Goal: Task Accomplishment & Management: Use online tool/utility

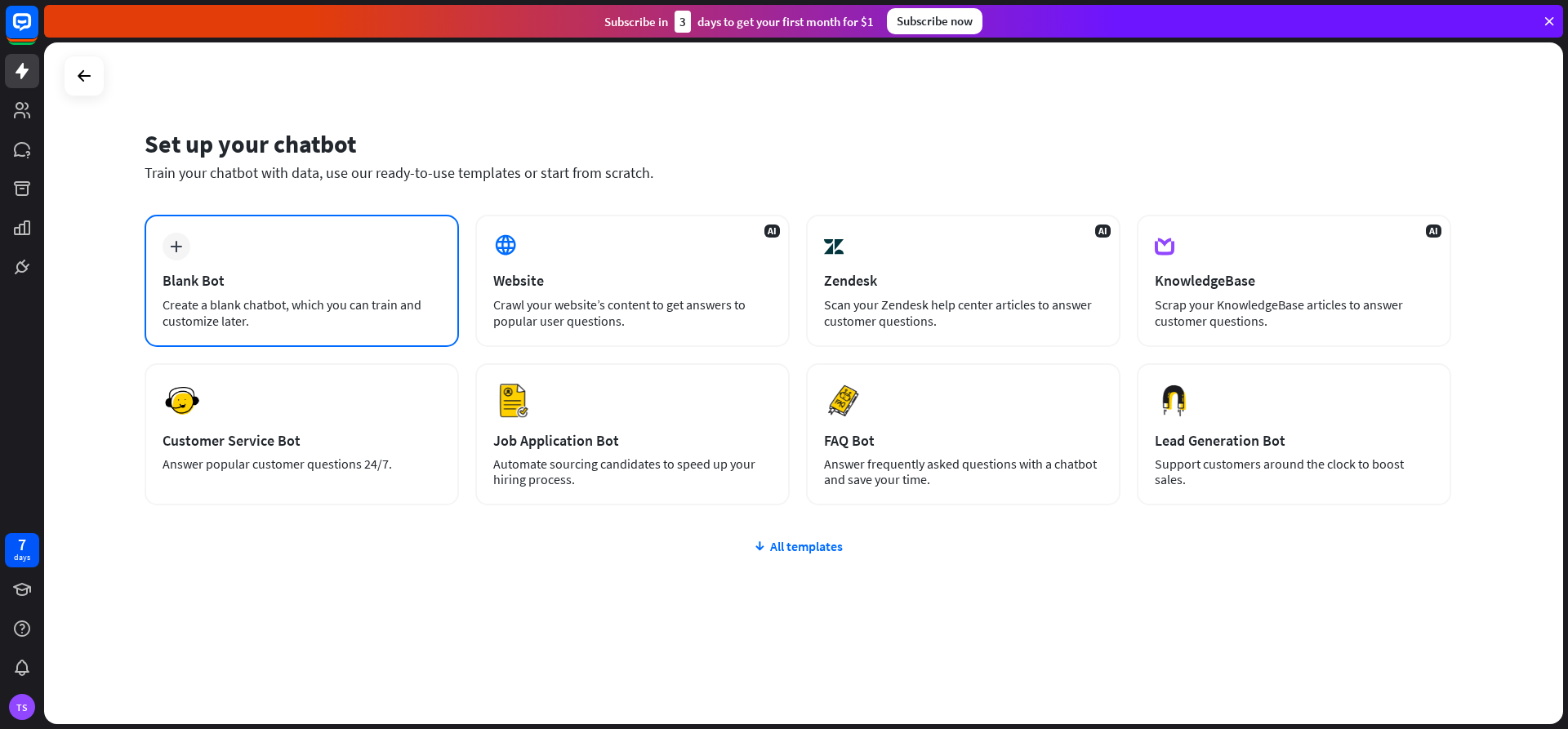
click at [366, 274] on div "Blank Bot" at bounding box center [301, 280] width 278 height 19
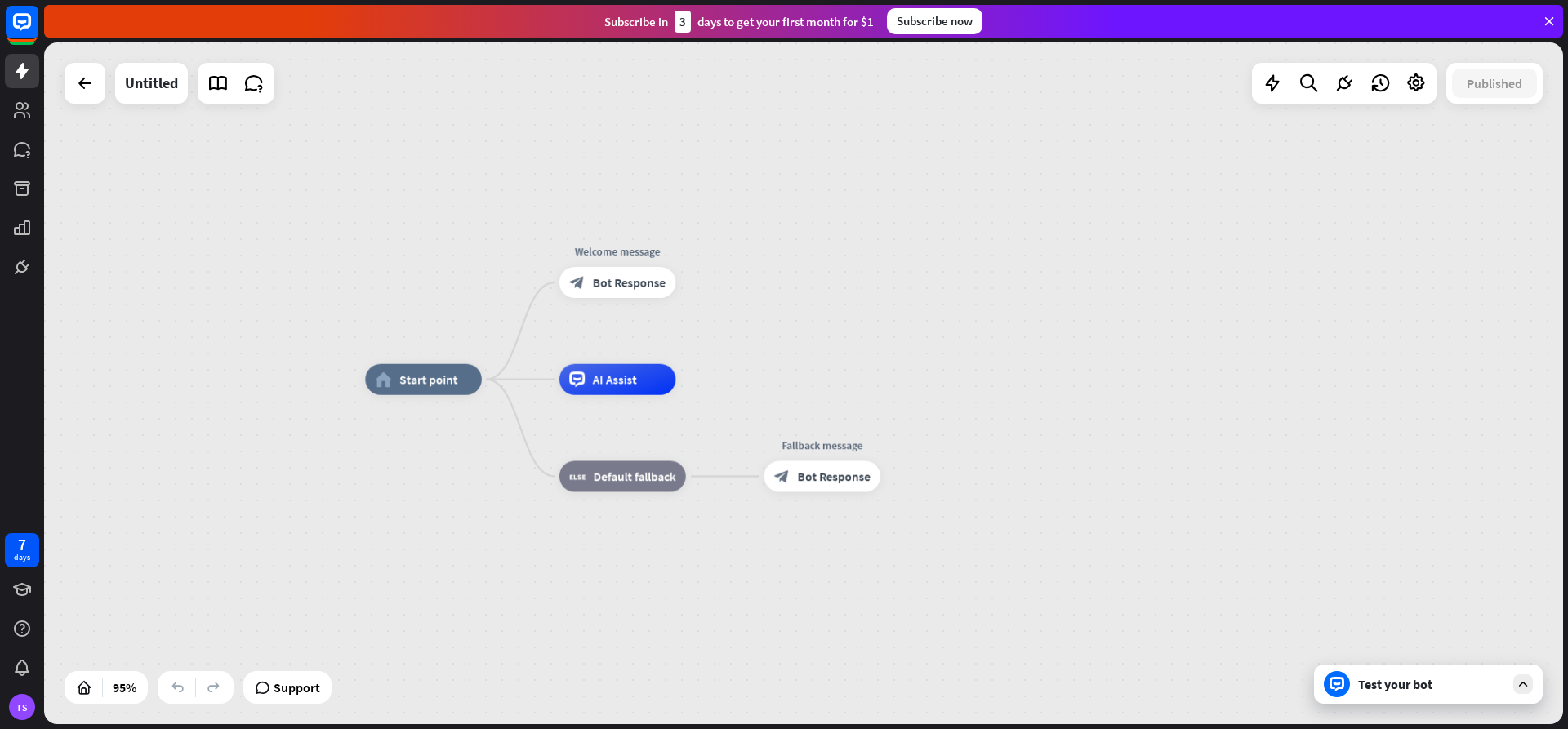
drag, startPoint x: 632, startPoint y: 480, endPoint x: 568, endPoint y: 533, distance: 83.1
click at [568, 533] on div "home_2 Start point Welcome message block_bot_response Bot Response AI Assist Ed…" at bounding box center [1086, 703] width 1443 height 647
click at [500, 379] on icon "plus" at bounding box center [500, 378] width 11 height 10
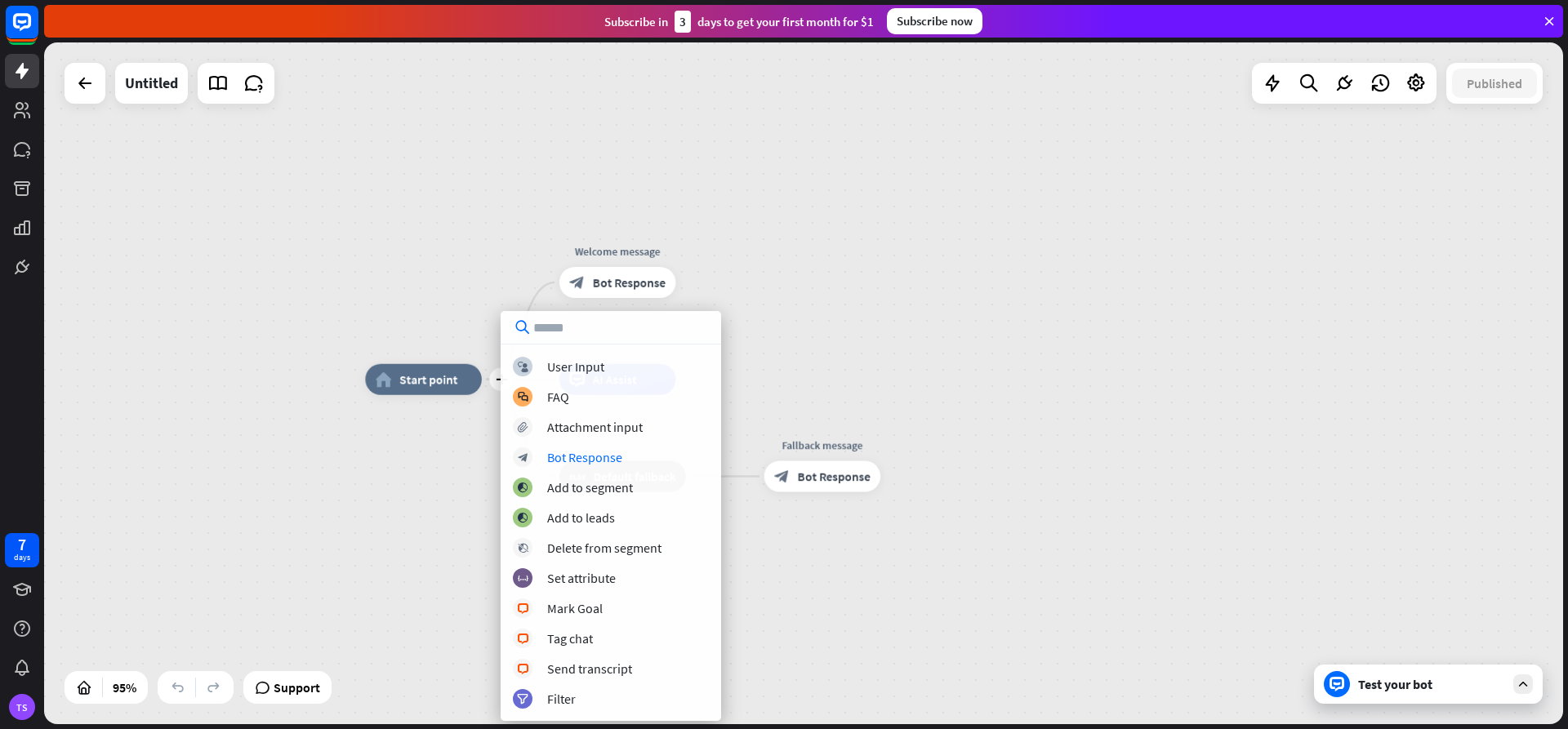
drag, startPoint x: 1088, startPoint y: 514, endPoint x: 1062, endPoint y: 496, distance: 31.6
click at [1090, 515] on div "plus home_2 Start point Welcome message block_bot_response Bot Response AI Assi…" at bounding box center [1086, 703] width 1443 height 647
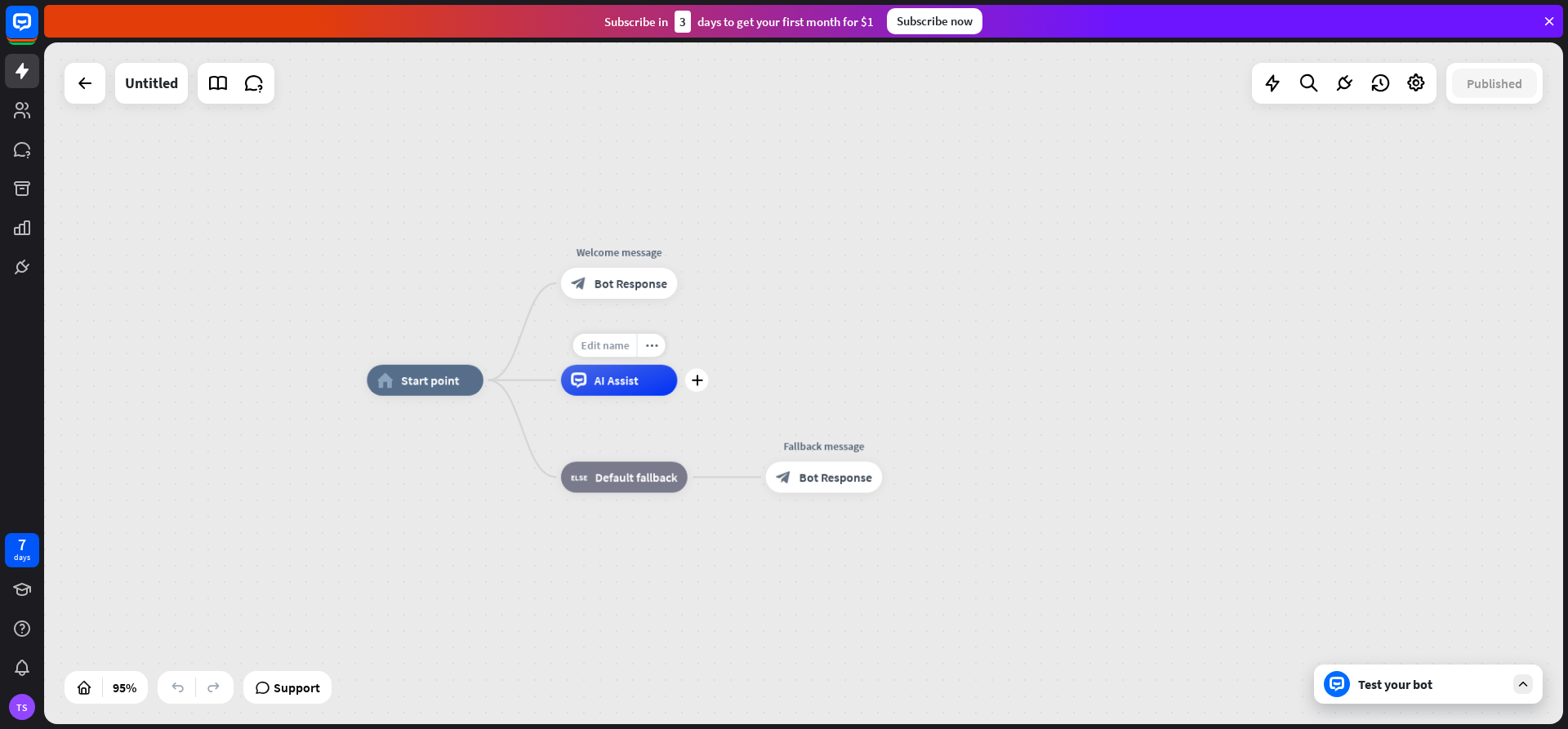
drag, startPoint x: 616, startPoint y: 383, endPoint x: 619, endPoint y: 352, distance: 31.1
click at [619, 365] on div "Edit name more_horiz plus AI Assist" at bounding box center [619, 380] width 117 height 31
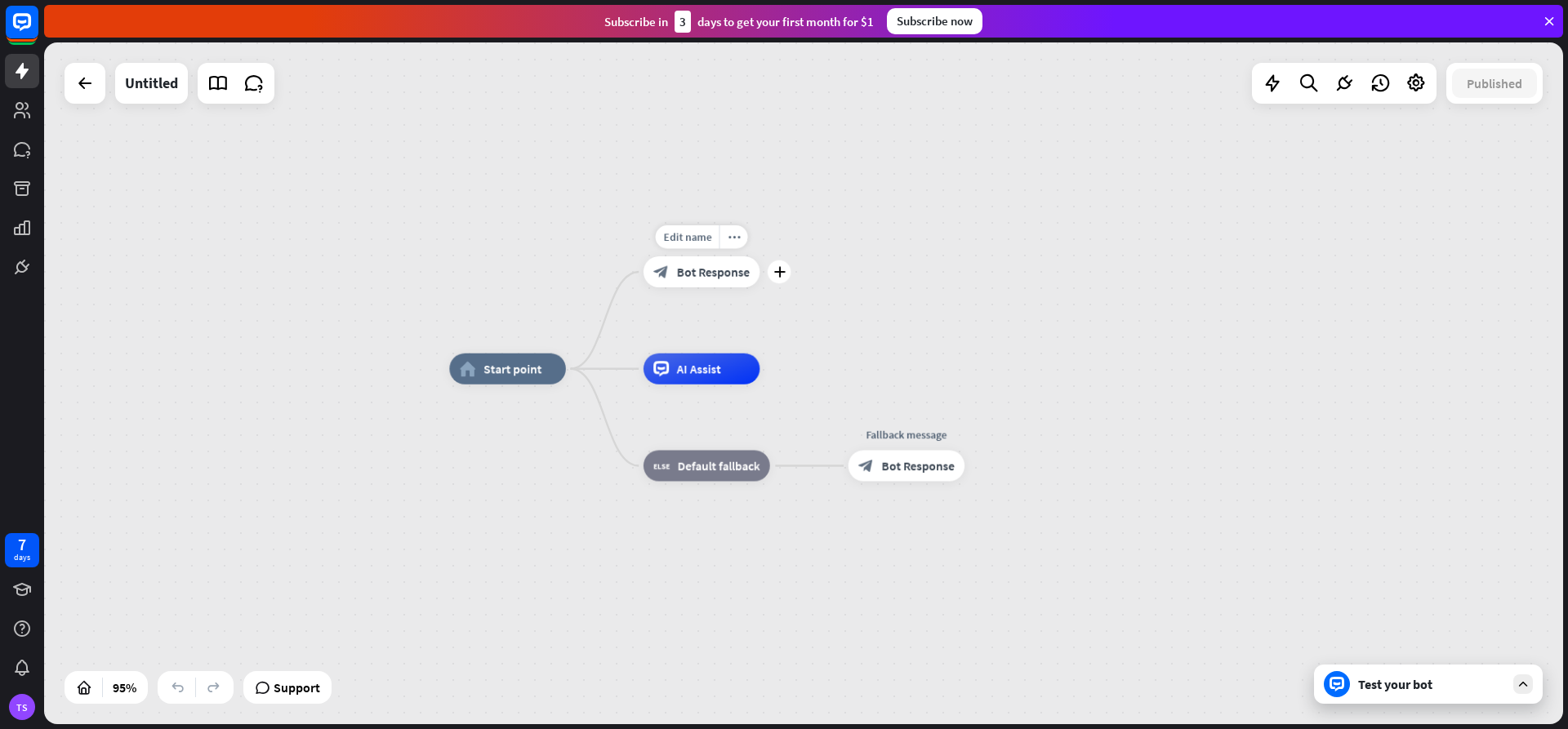
drag, startPoint x: 649, startPoint y: 319, endPoint x: 731, endPoint y: 308, distance: 82.7
click at [731, 287] on div "Edit name more_horiz plus block_bot_response Bot Response" at bounding box center [702, 271] width 117 height 31
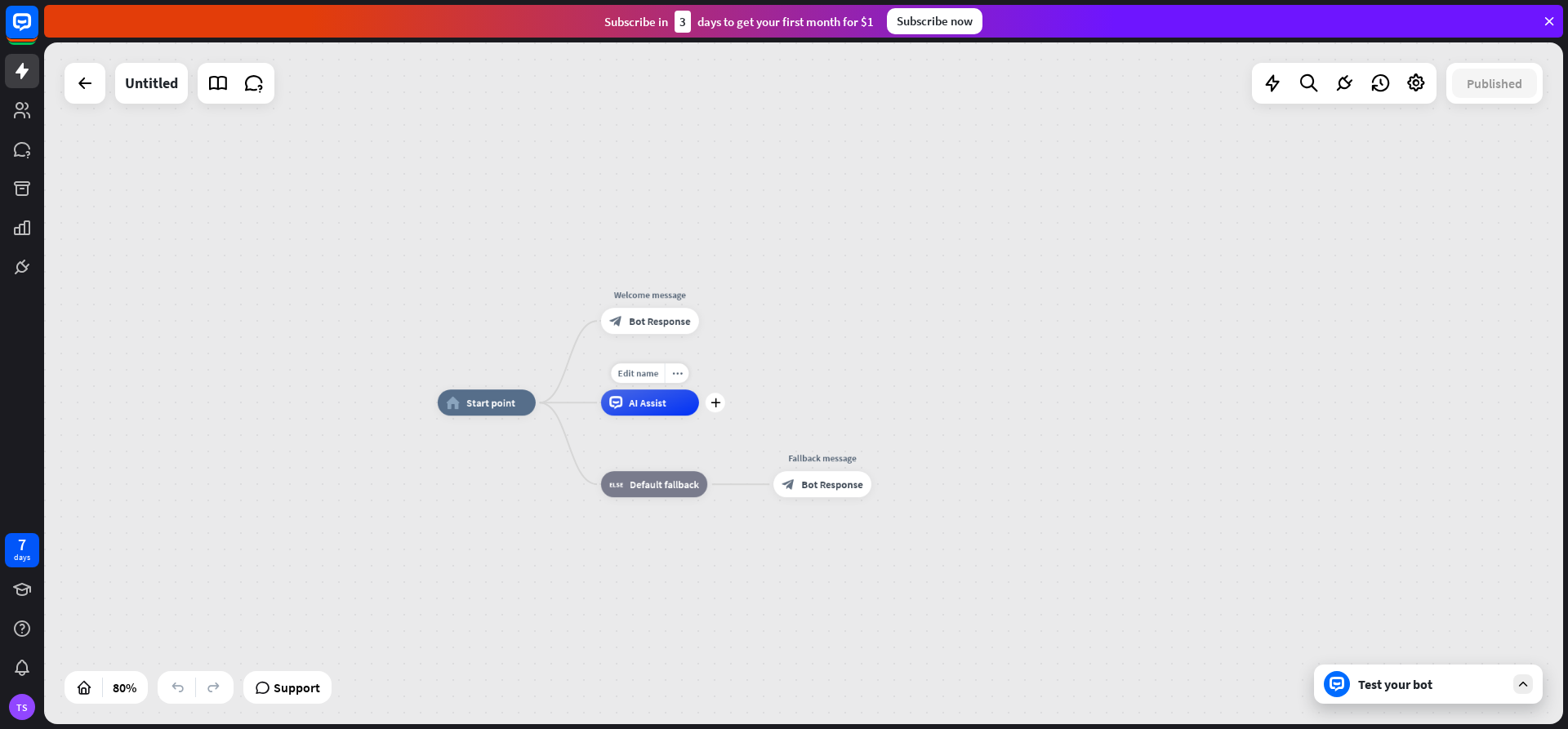
click at [648, 408] on span "AI Assist" at bounding box center [647, 402] width 38 height 13
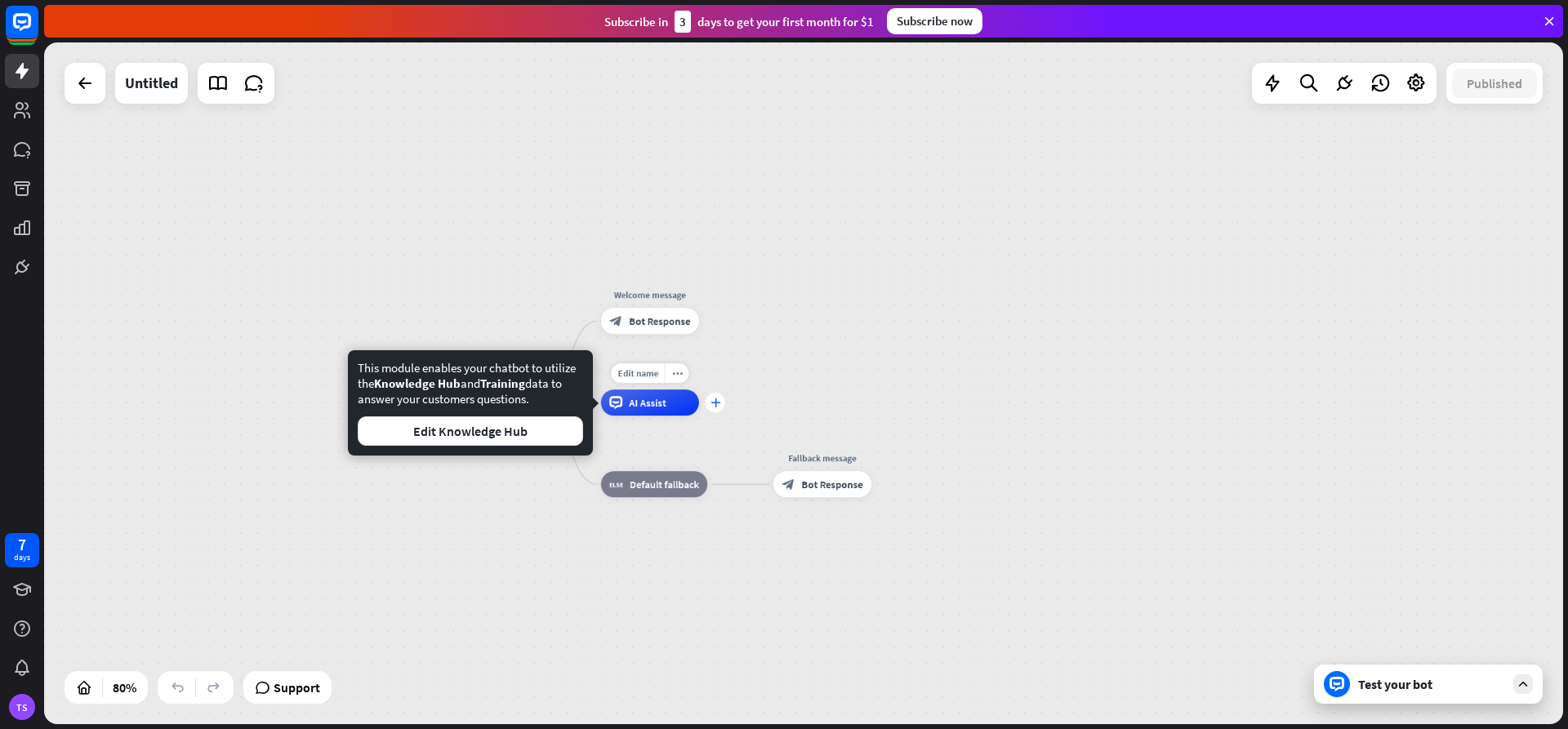
click at [709, 405] on div "plus" at bounding box center [714, 402] width 19 height 19
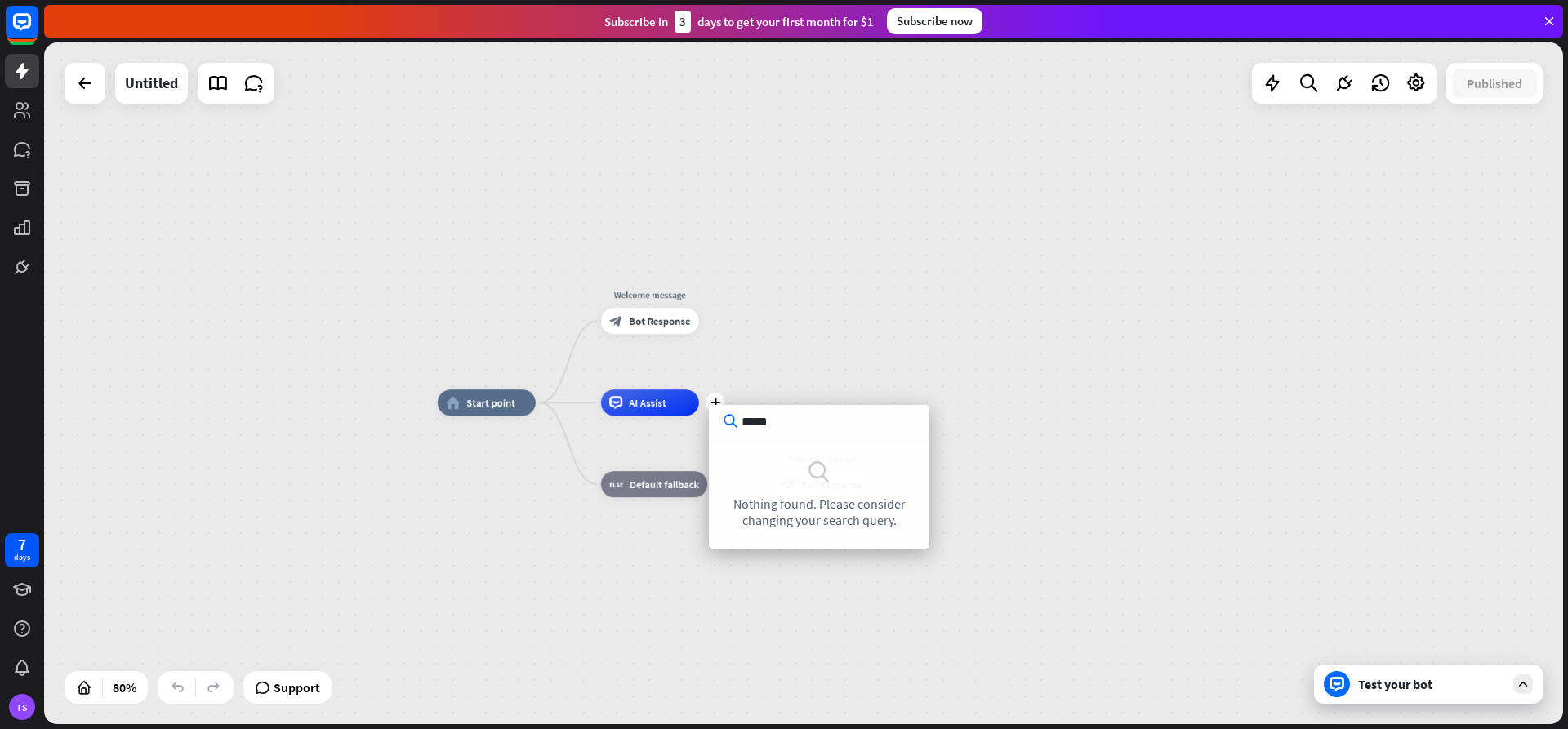
type input "*****"
click at [1070, 442] on div "home_2 Start point Welcome message block_bot_response Bot Response plus AI Assi…" at bounding box center [1044, 674] width 1215 height 546
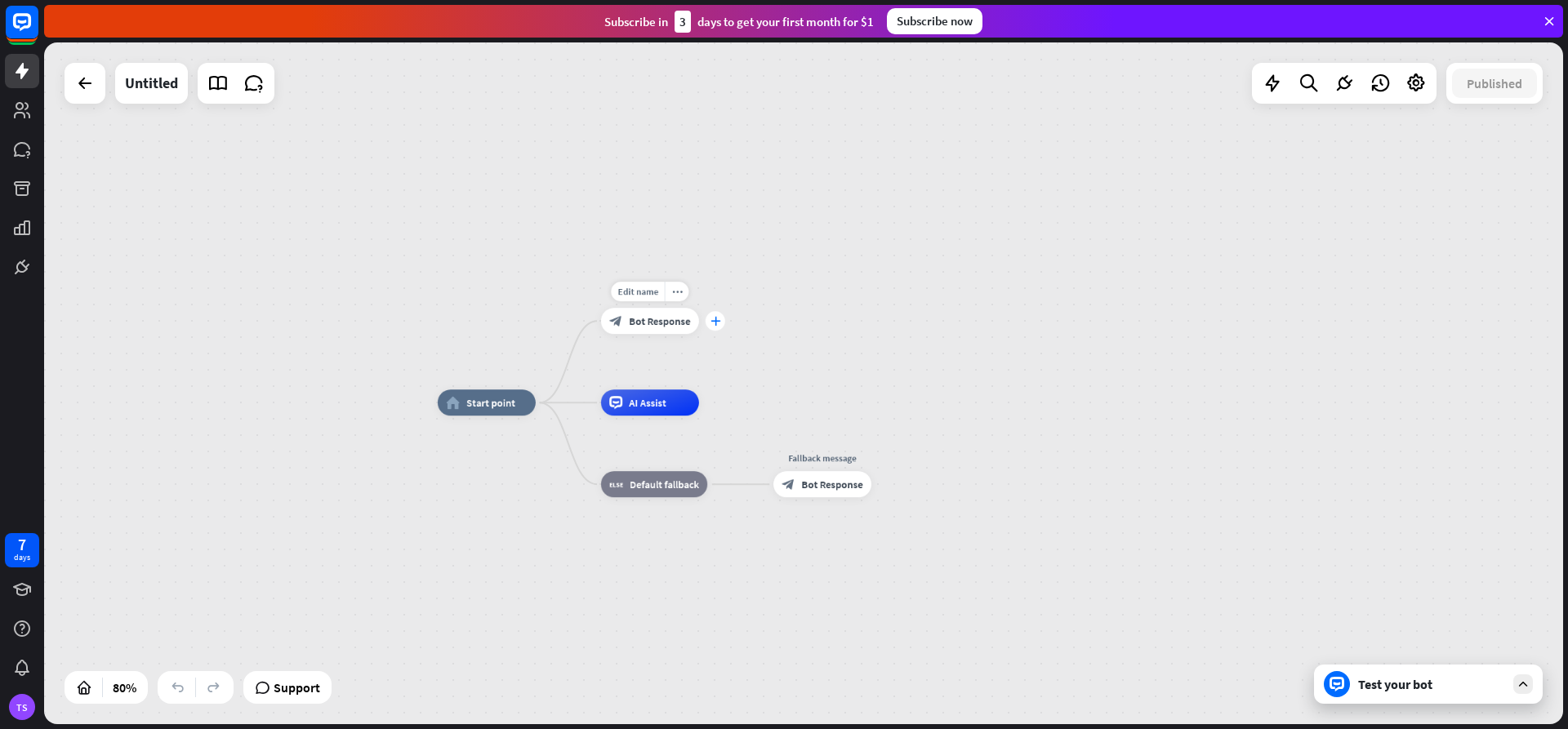
click at [708, 321] on div "plus" at bounding box center [714, 321] width 19 height 19
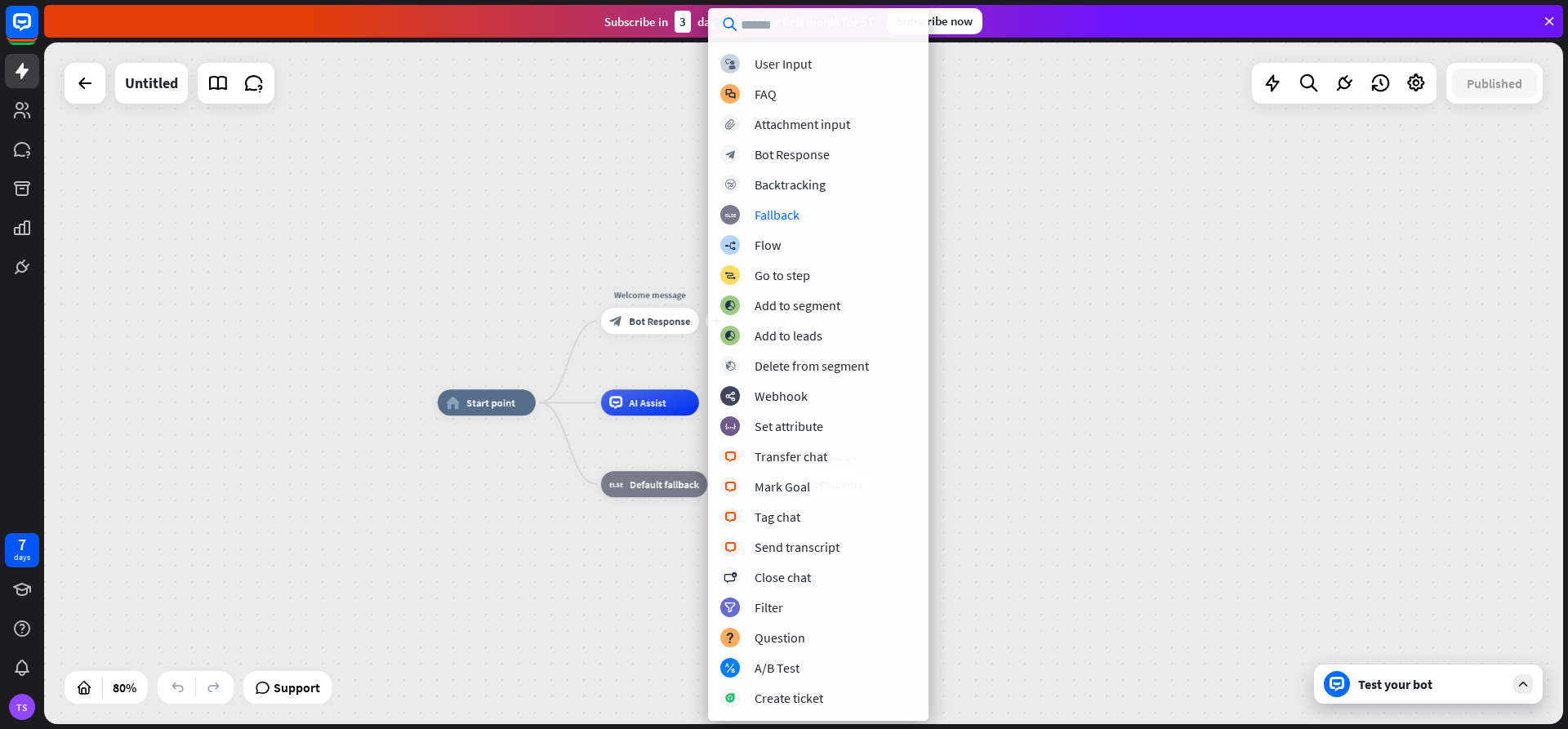
click at [1519, 445] on div "home_2 Start point plus Welcome message block_bot_response Bot Response AI Assi…" at bounding box center [1044, 674] width 1215 height 546
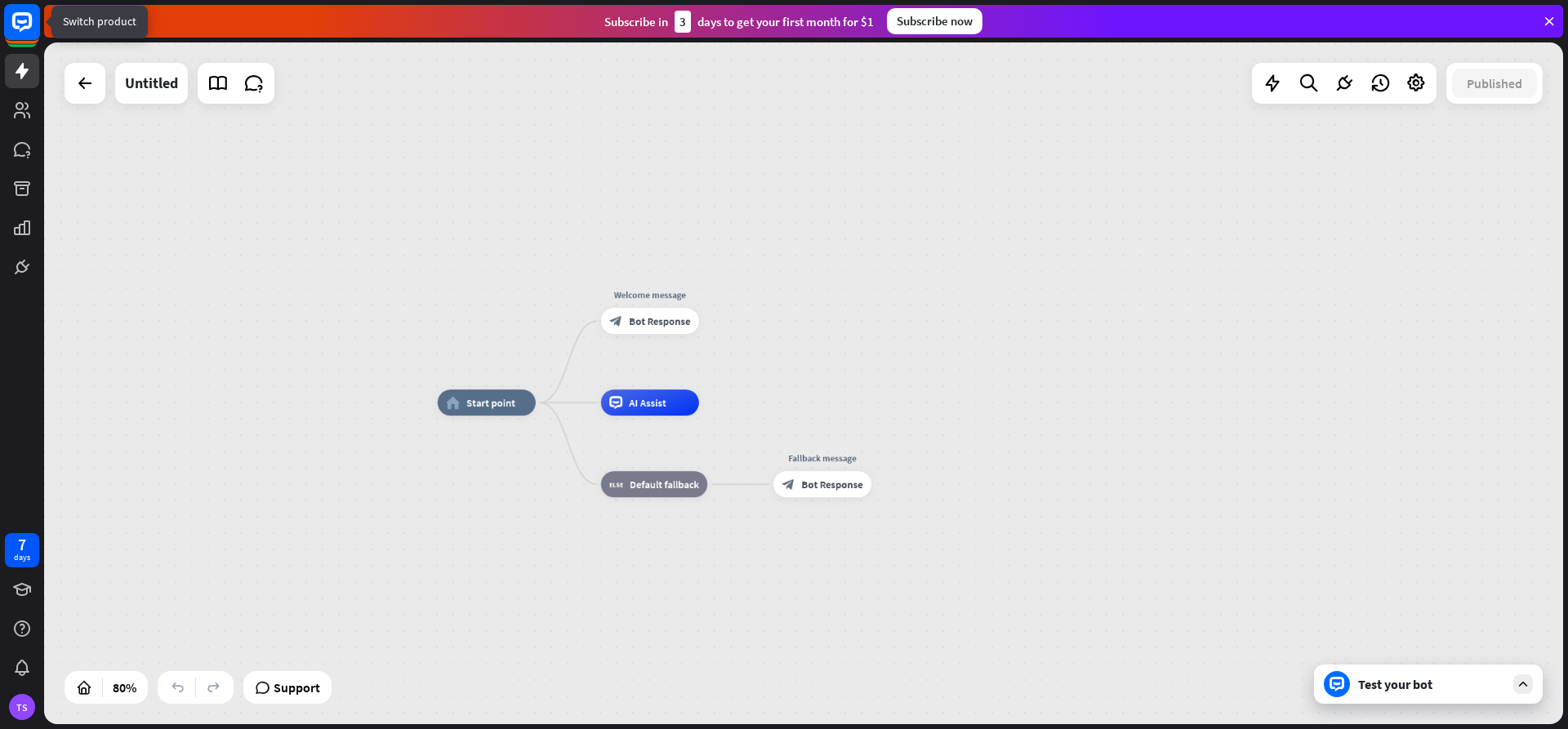
click at [25, 24] on rect at bounding box center [21, 21] width 36 height 36
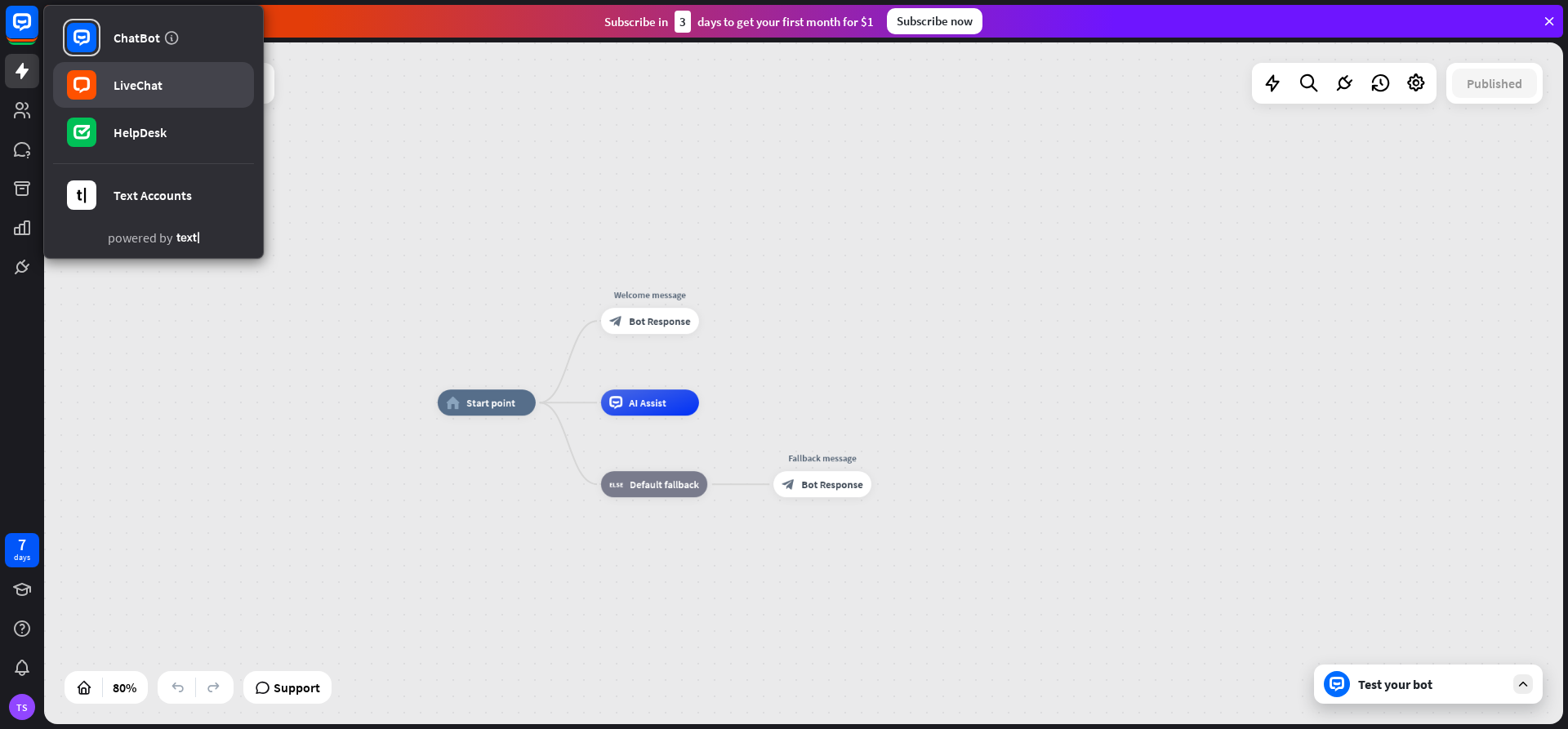
click at [154, 89] on div "LiveChat" at bounding box center [137, 85] width 49 height 17
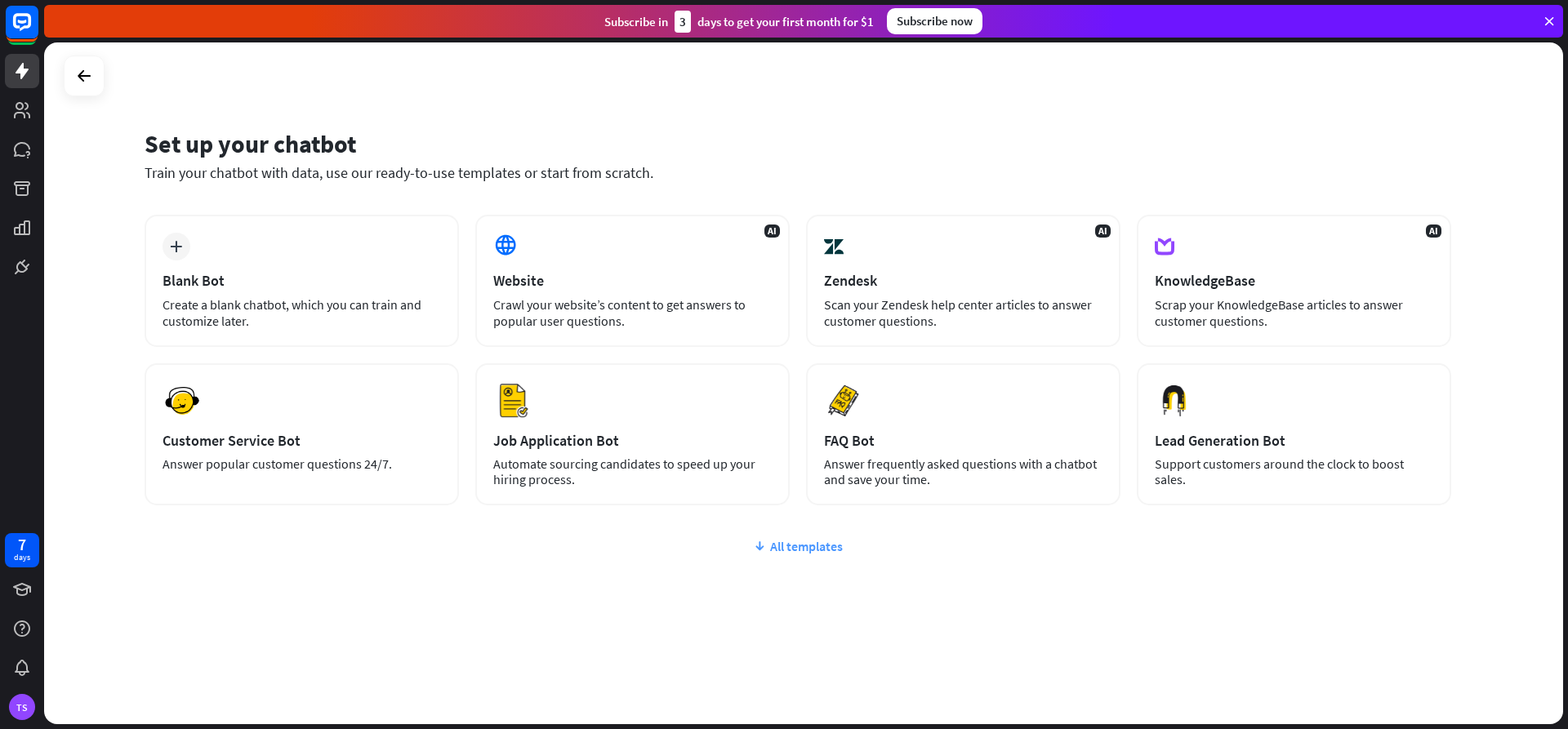
click at [821, 546] on div "All templates" at bounding box center [798, 547] width 1307 height 17
